Goal: Task Accomplishment & Management: Complete application form

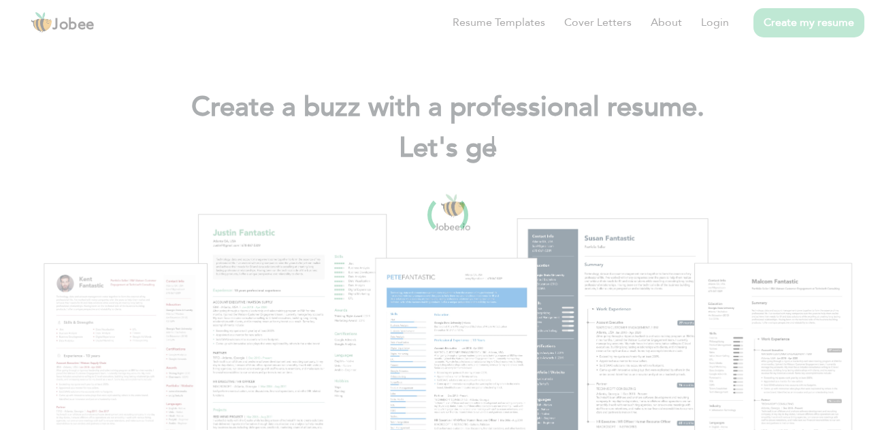
scroll to position [41, 0]
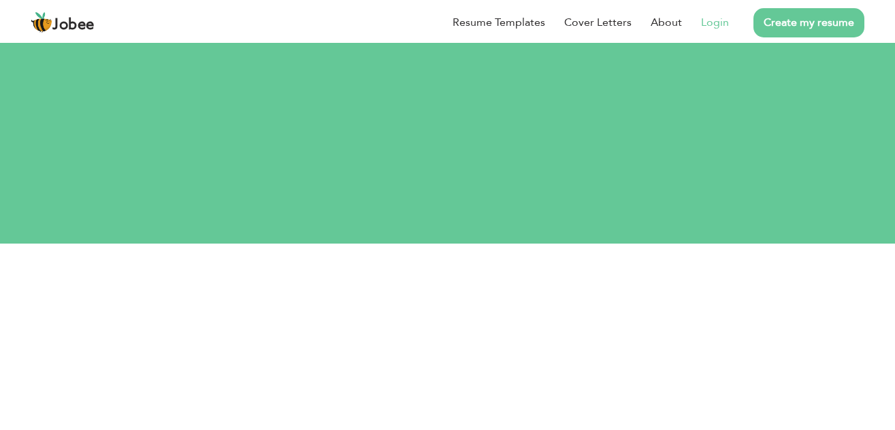
click at [719, 21] on link "Login" at bounding box center [715, 22] width 28 height 16
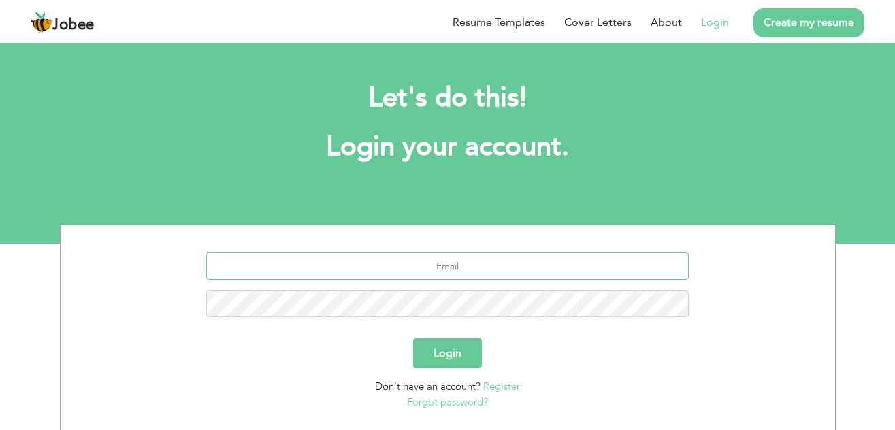
click at [442, 267] on input "text" at bounding box center [447, 265] width 483 height 27
type input "[EMAIL_ADDRESS][DOMAIN_NAME]"
click at [467, 363] on button "Login" at bounding box center [447, 353] width 69 height 30
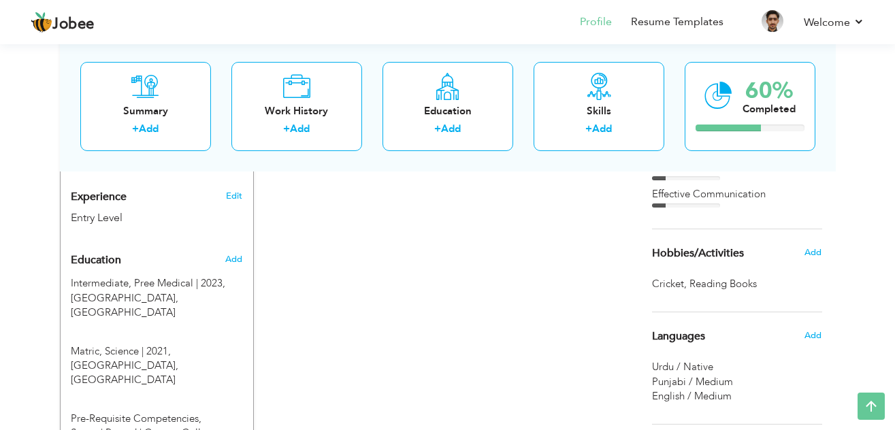
scroll to position [516, 0]
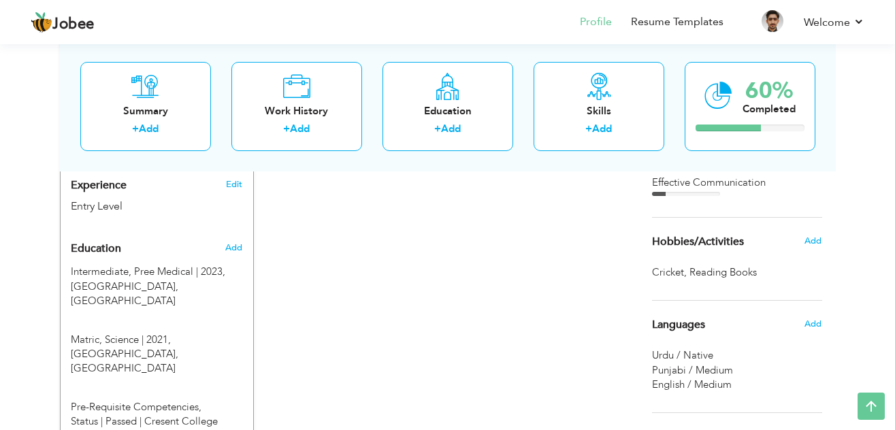
drag, startPoint x: 901, startPoint y: 76, endPoint x: 899, endPoint y: 225, distance: 149.1
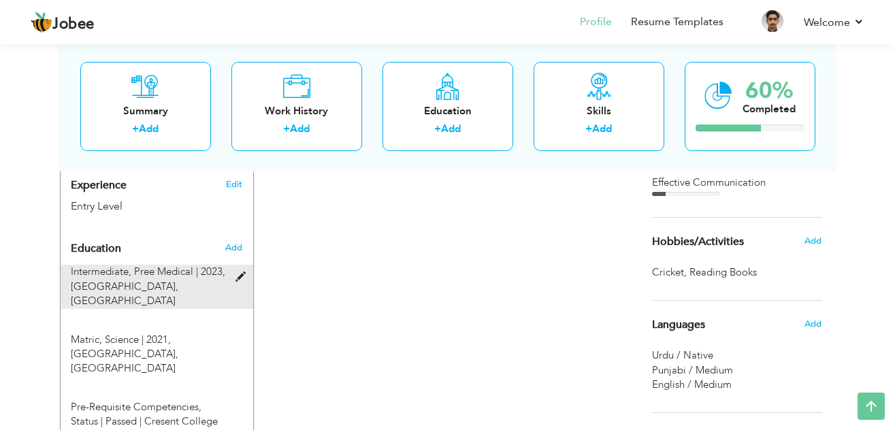
click at [244, 272] on span at bounding box center [243, 277] width 17 height 10
type input "Intermediate"
type input "Pree Medical"
type input "2023"
type input "[GEOGRAPHIC_DATA]"
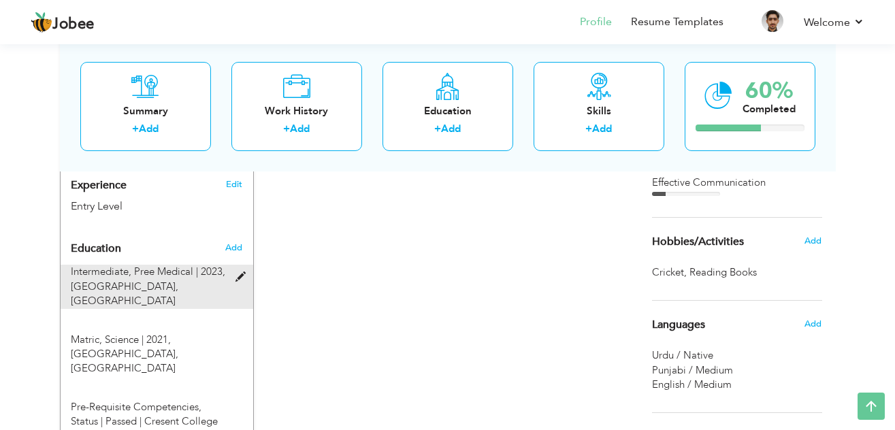
type input "82"
radio input "true"
type input "shorkot city"
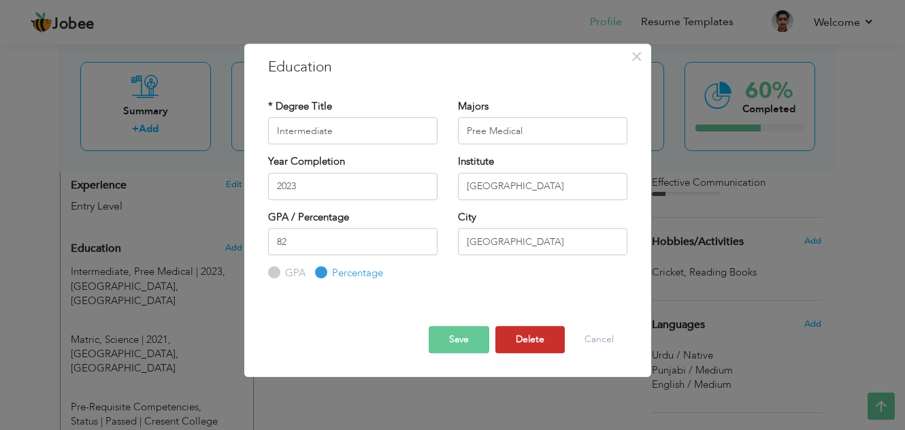
click at [549, 345] on button "Delete" at bounding box center [529, 339] width 69 height 27
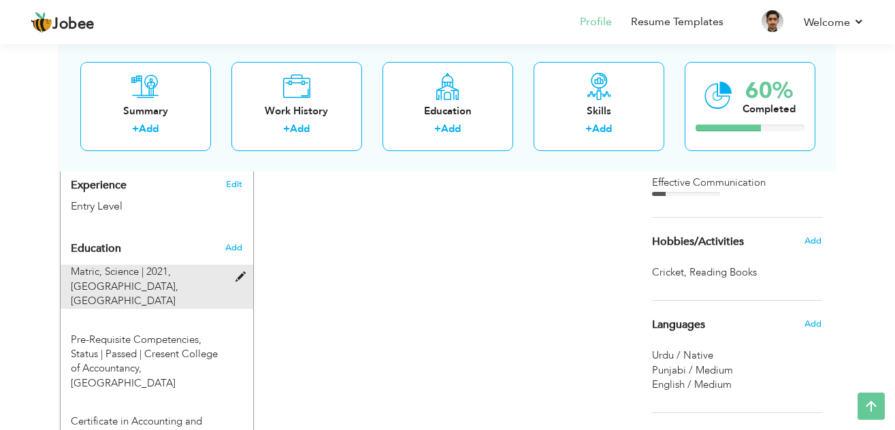
click at [240, 272] on span at bounding box center [243, 277] width 17 height 10
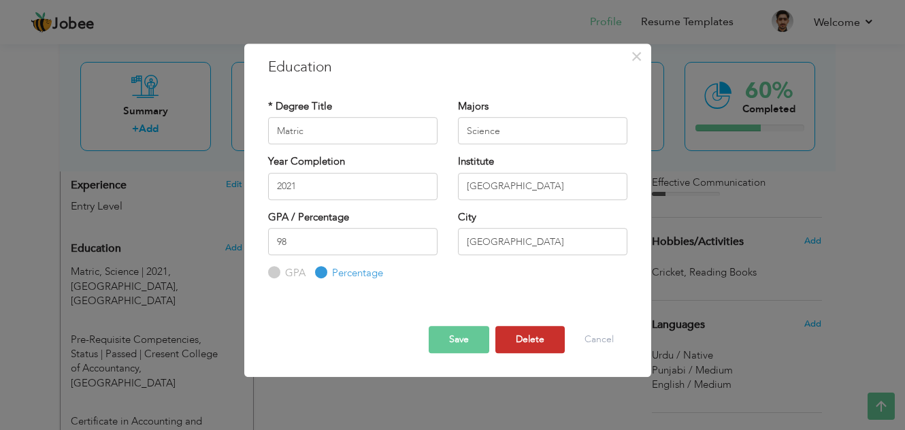
click at [517, 339] on button "Delete" at bounding box center [529, 339] width 69 height 27
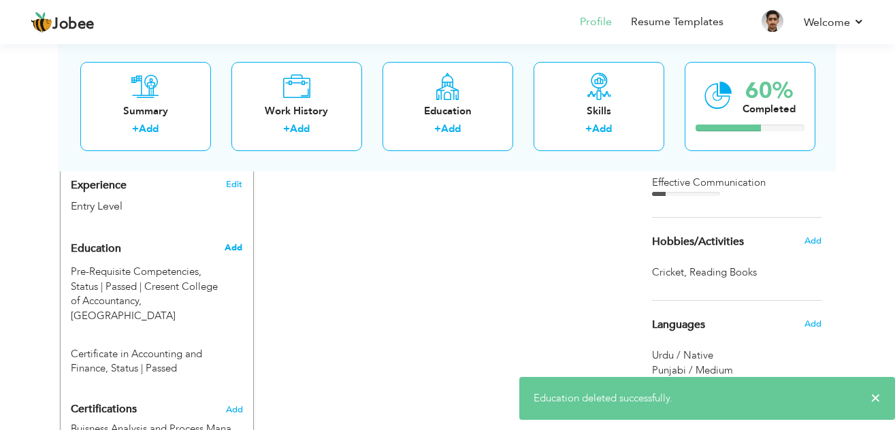
click at [233, 242] on span "Add" at bounding box center [234, 248] width 18 height 12
radio input "true"
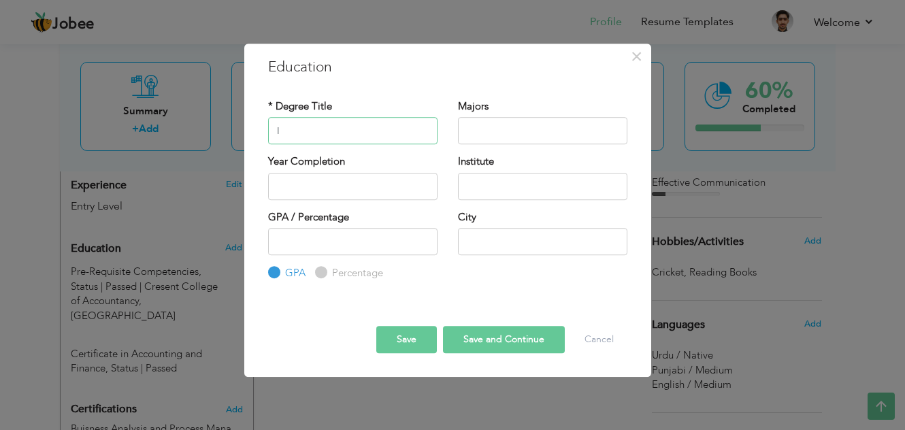
type input "Intermediate"
click at [485, 138] on input "text" at bounding box center [542, 130] width 169 height 27
type input "Pree Medical"
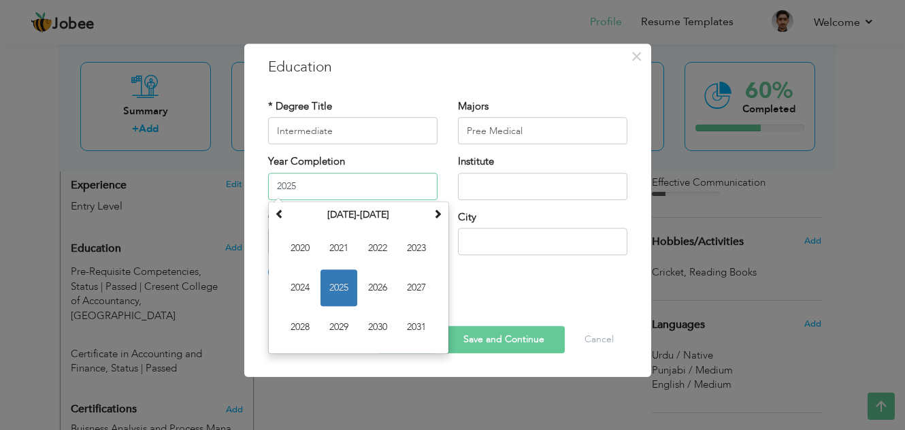
click at [339, 189] on input "2025" at bounding box center [352, 186] width 169 height 27
click at [414, 251] on span "2023" at bounding box center [416, 248] width 37 height 37
type input "2023"
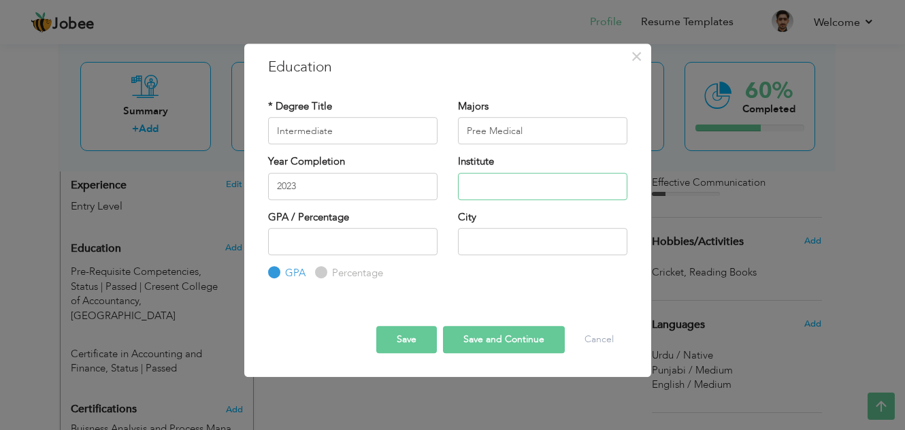
click at [523, 189] on input "text" at bounding box center [542, 186] width 169 height 27
type input "[GEOGRAPHIC_DATA]"
click at [494, 242] on input "text" at bounding box center [542, 241] width 169 height 27
type input "s"
type input "[GEOGRAPHIC_DATA]"
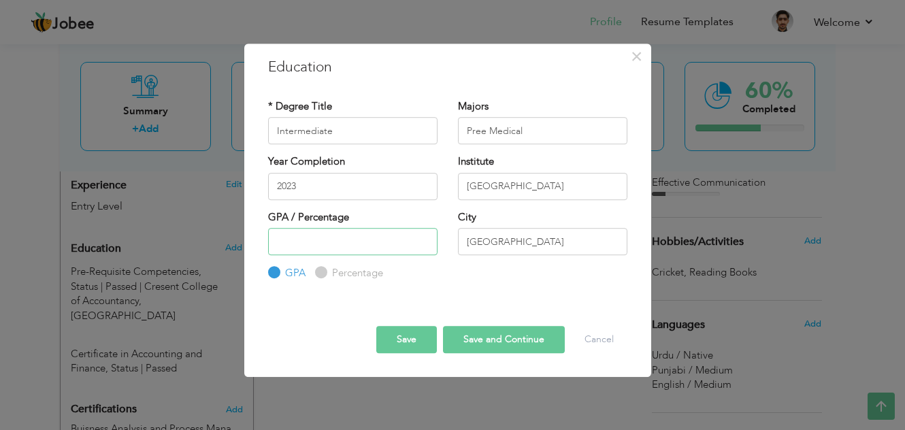
click at [340, 236] on input "number" at bounding box center [352, 241] width 169 height 27
type input "82"
click at [327, 271] on div "Percentage" at bounding box center [349, 273] width 68 height 15
click at [321, 271] on input "Percentage" at bounding box center [319, 273] width 9 height 9
radio input "true"
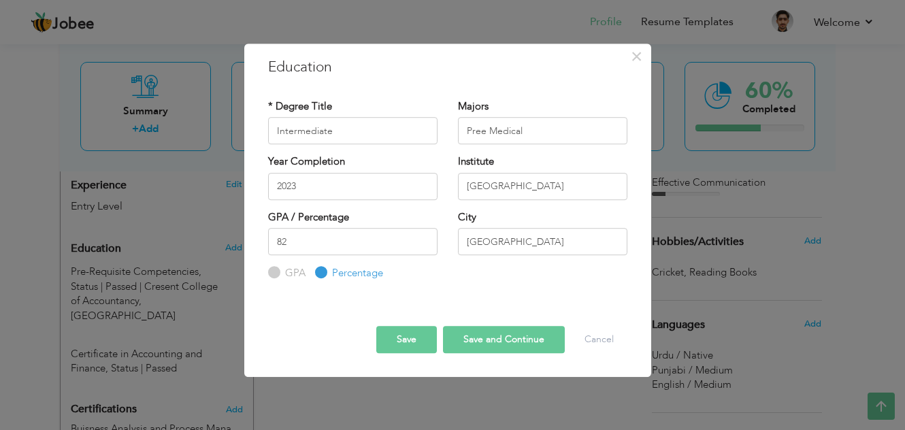
click at [466, 333] on button "Save and Continue" at bounding box center [504, 339] width 122 height 27
radio input "true"
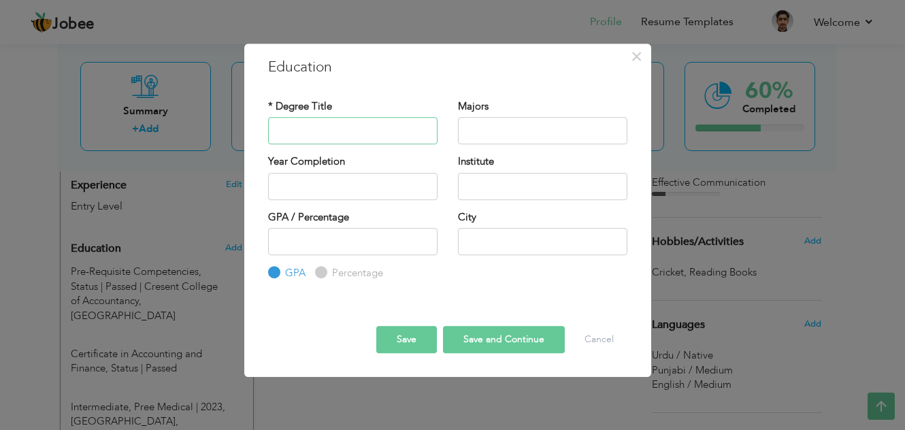
click at [302, 132] on input "text" at bounding box center [352, 130] width 169 height 27
type input "Matric"
click at [500, 135] on input "text" at bounding box center [542, 130] width 169 height 27
type input "Science"
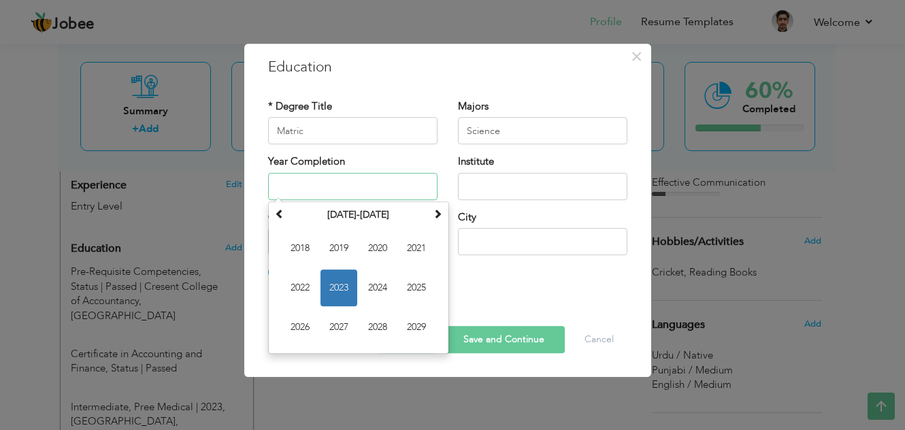
click at [307, 184] on input "text" at bounding box center [352, 186] width 169 height 27
type input "2021"
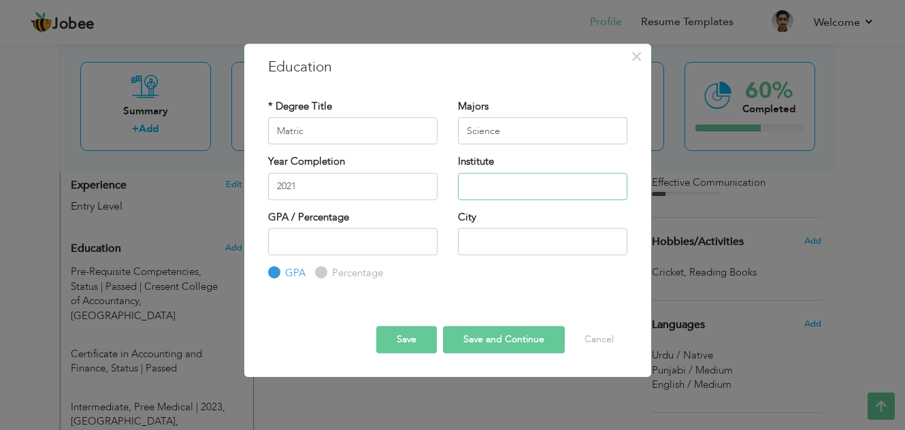
click at [506, 191] on input "text" at bounding box center [542, 186] width 169 height 27
type input "[GEOGRAPHIC_DATA]"
click at [507, 240] on input "text" at bounding box center [542, 241] width 169 height 27
type input "s"
type input "[GEOGRAPHIC_DATA]"
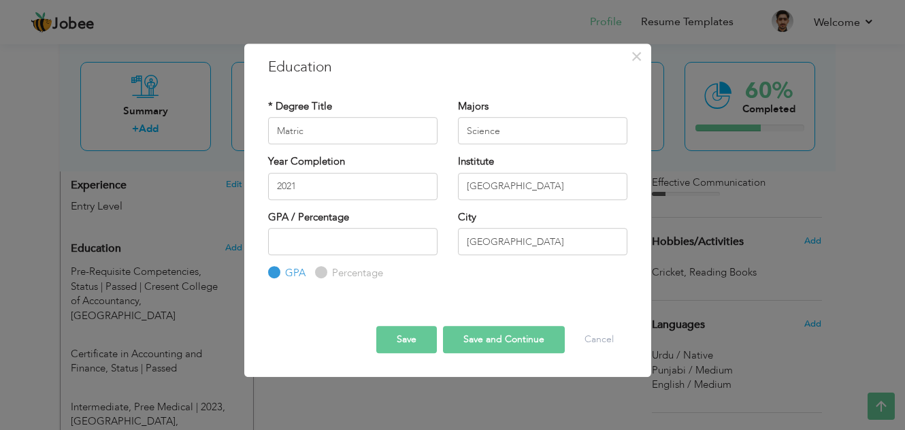
click at [315, 277] on input "Percentage" at bounding box center [319, 273] width 9 height 9
radio input "true"
click at [318, 231] on input "number" at bounding box center [352, 241] width 169 height 27
type input "98"
click at [471, 329] on button "Save and Continue" at bounding box center [504, 339] width 122 height 27
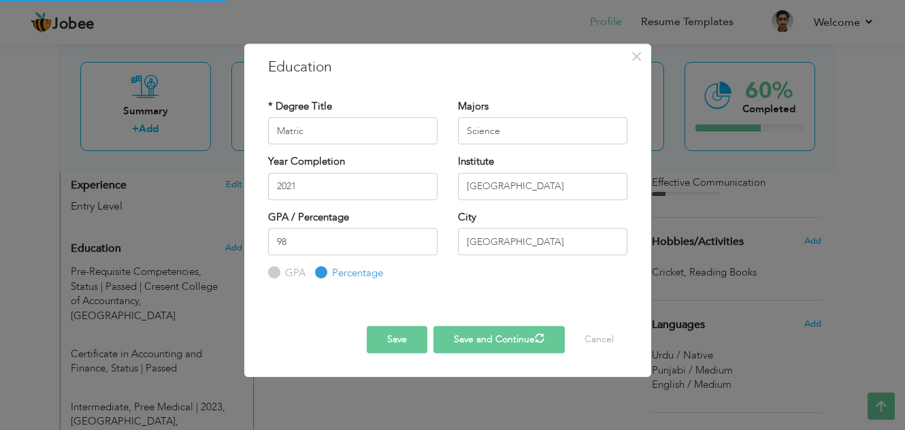
radio input "true"
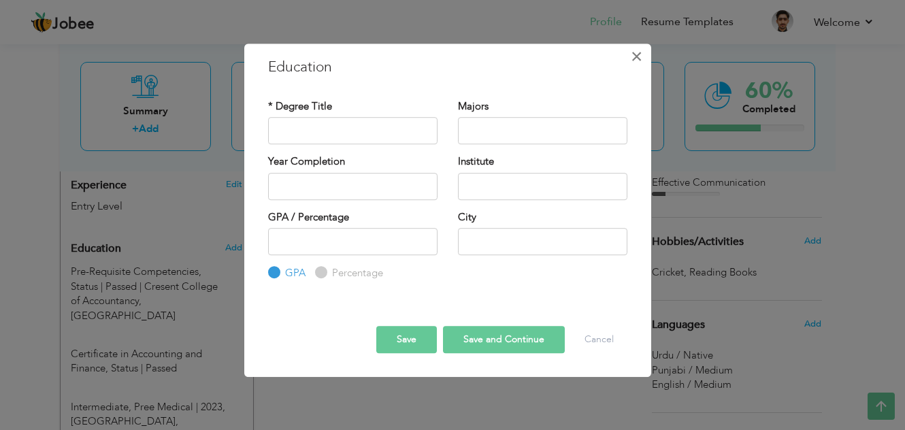
click at [639, 50] on span "×" at bounding box center [637, 56] width 12 height 24
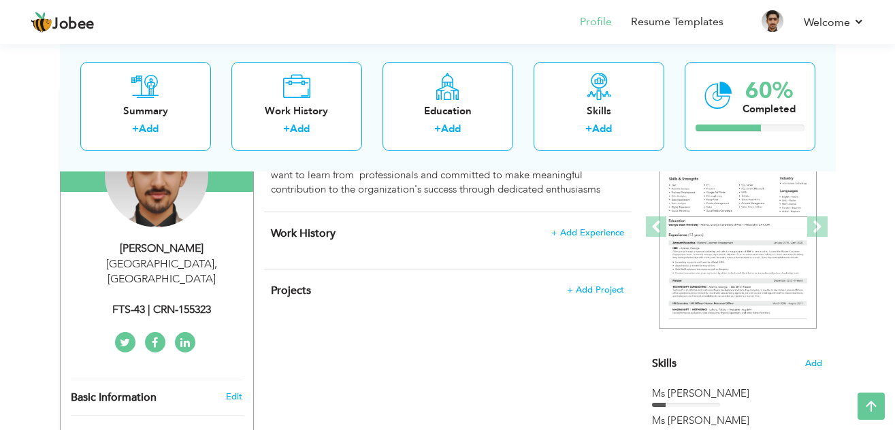
scroll to position [160, 0]
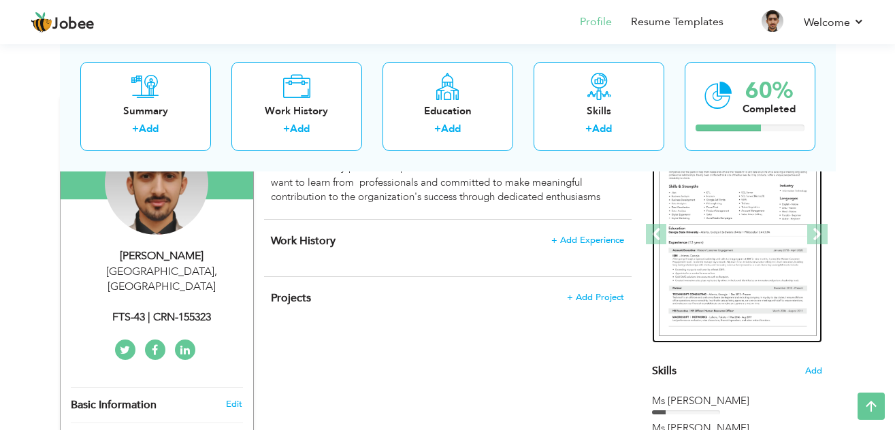
click at [691, 215] on img at bounding box center [738, 235] width 158 height 204
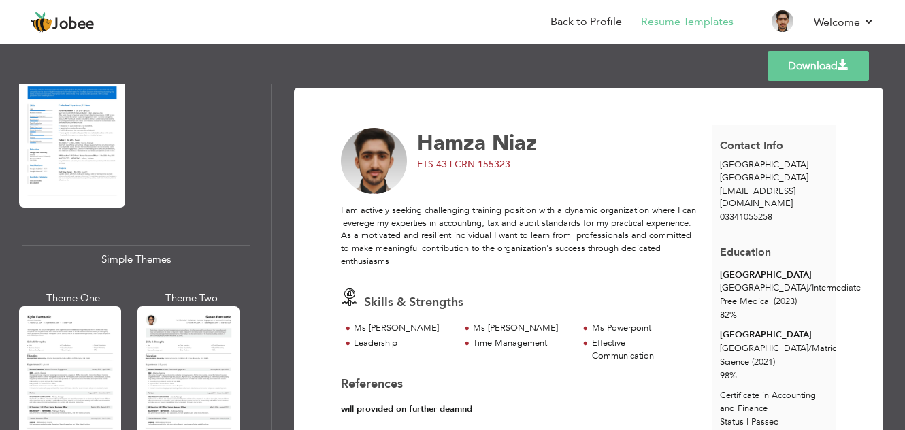
scroll to position [2254, 0]
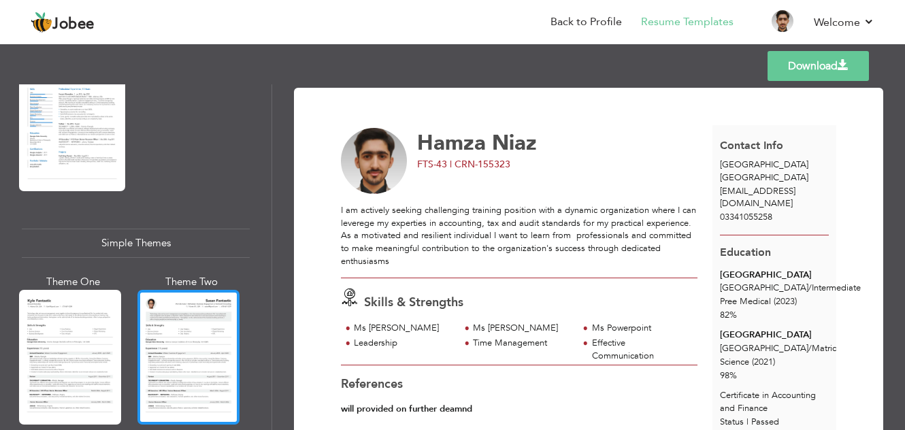
click at [163, 342] on div at bounding box center [188, 357] width 102 height 135
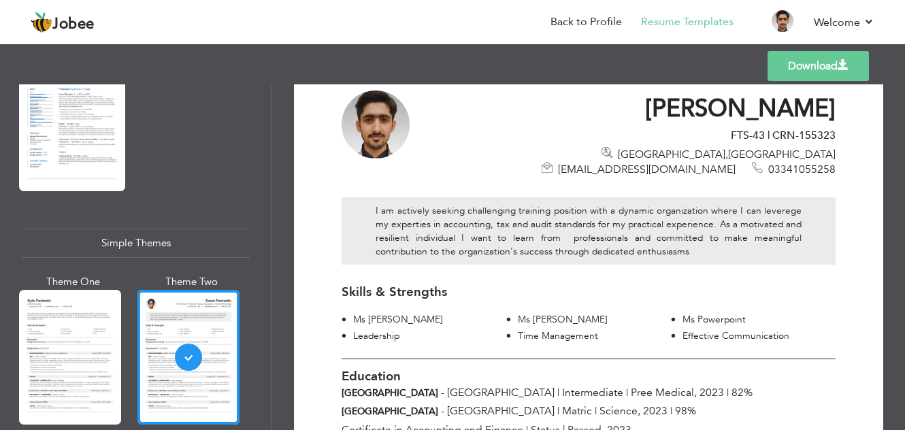
scroll to position [0, 0]
